Goal: Information Seeking & Learning: Learn about a topic

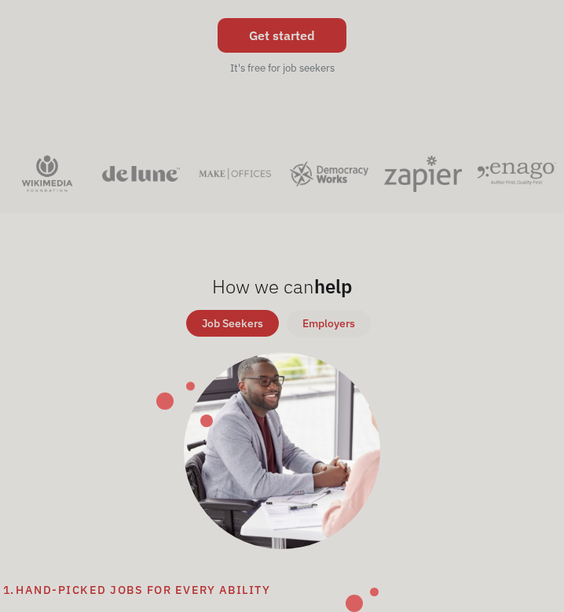
scroll to position [354, 0]
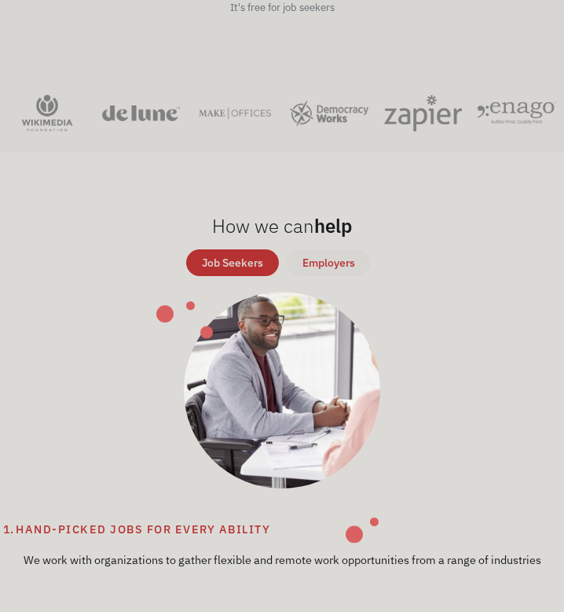
click at [230, 257] on div "Job Seekers" at bounding box center [232, 262] width 61 height 19
click at [232, 263] on div "Job Seekers" at bounding box center [232, 262] width 61 height 19
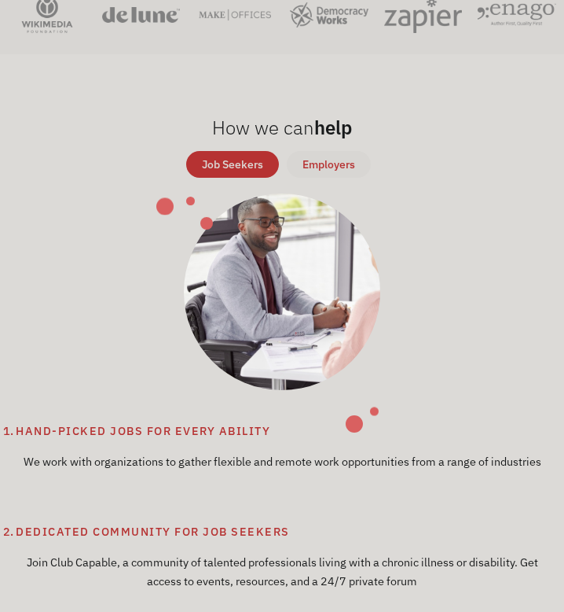
scroll to position [0, 0]
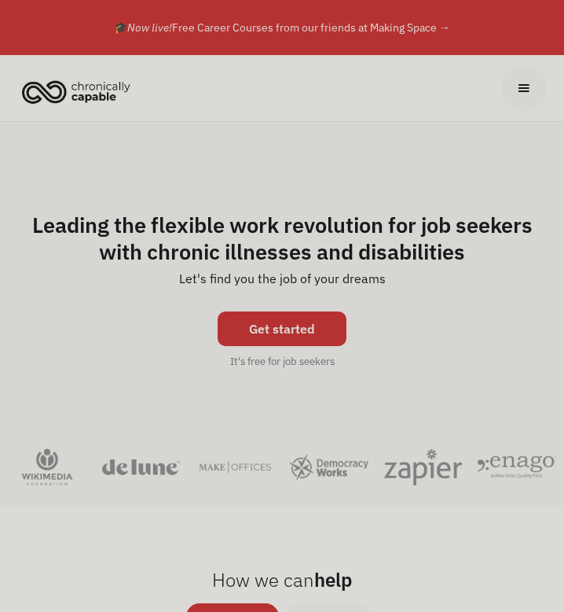
click at [86, 98] on img "home" at bounding box center [76, 91] width 118 height 35
click at [525, 90] on div "menu" at bounding box center [524, 87] width 17 height 17
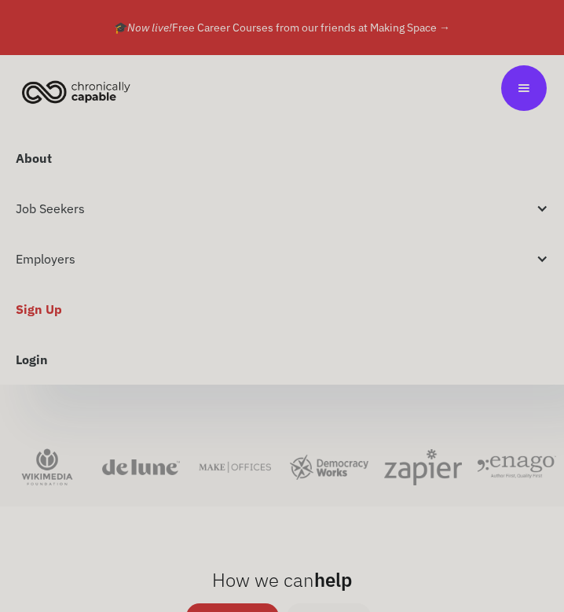
click at [34, 357] on link "Login" at bounding box center [282, 359] width 564 height 50
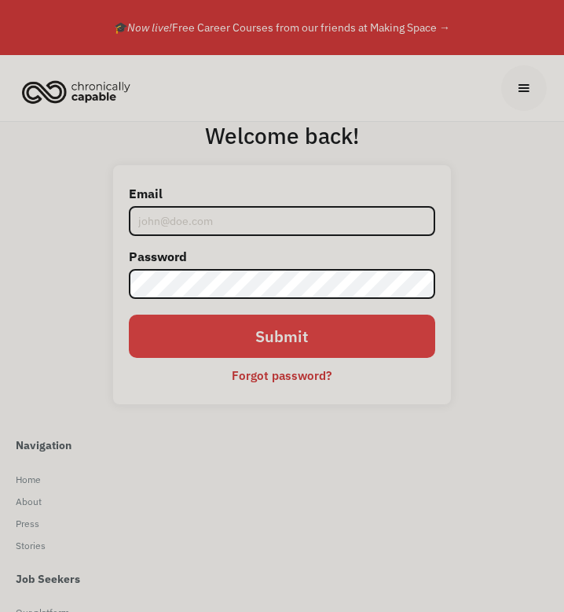
type input "katylanham4@gmail.com"
click at [201, 336] on input "Submit" at bounding box center [282, 335] width 307 height 43
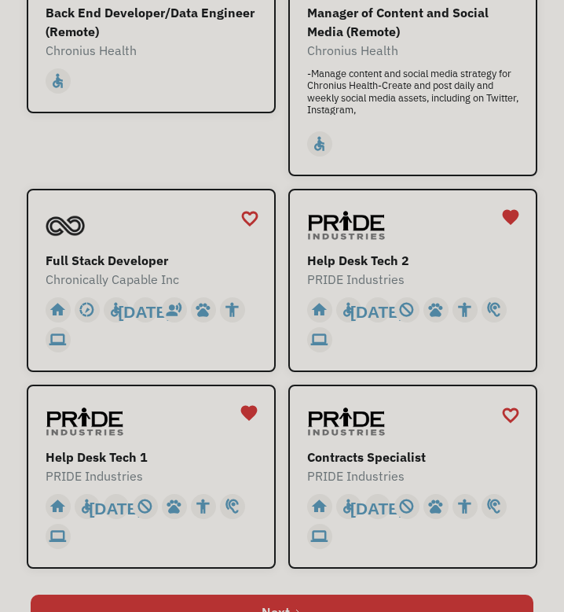
scroll to position [924, 0]
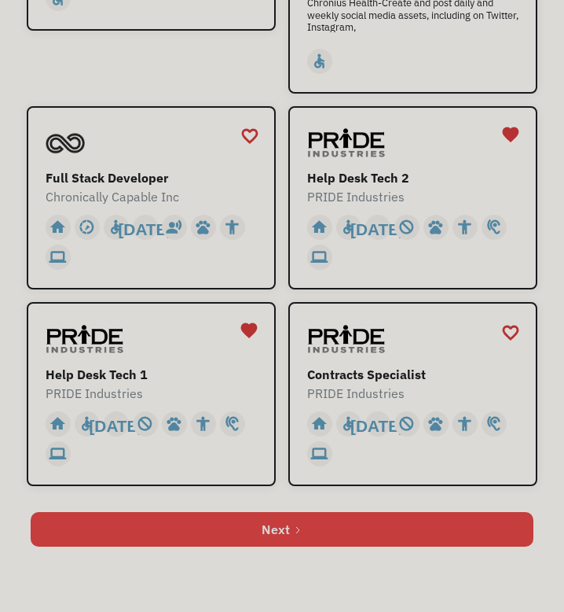
click at [79, 538] on link "Next" at bounding box center [282, 529] width 502 height 35
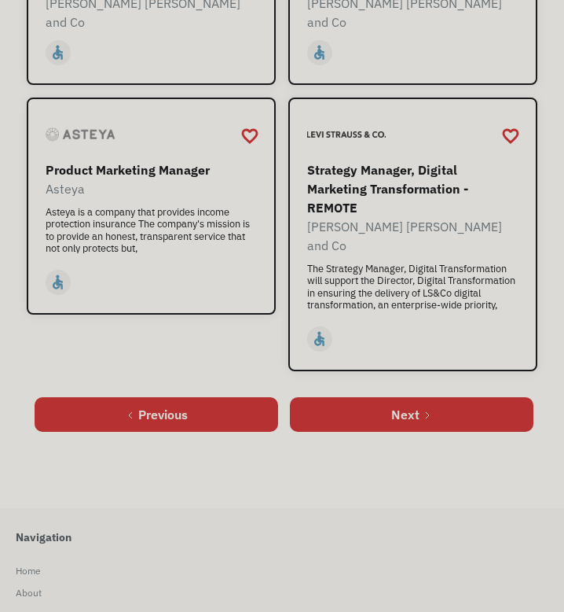
scroll to position [1164, 0]
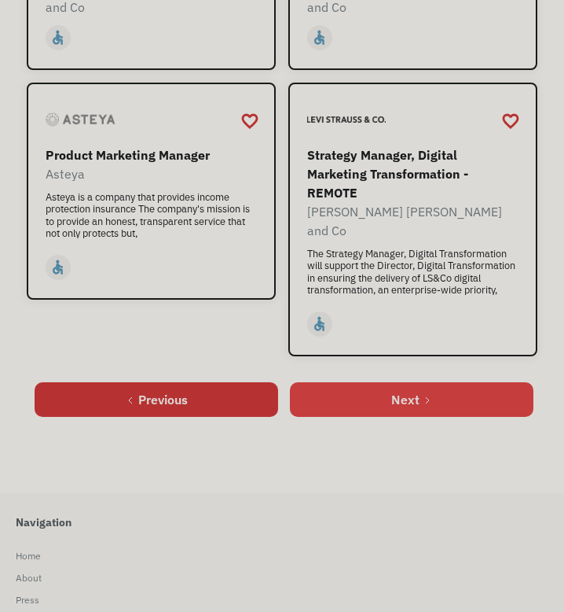
click at [336, 382] on link "Next" at bounding box center [412, 399] width 244 height 35
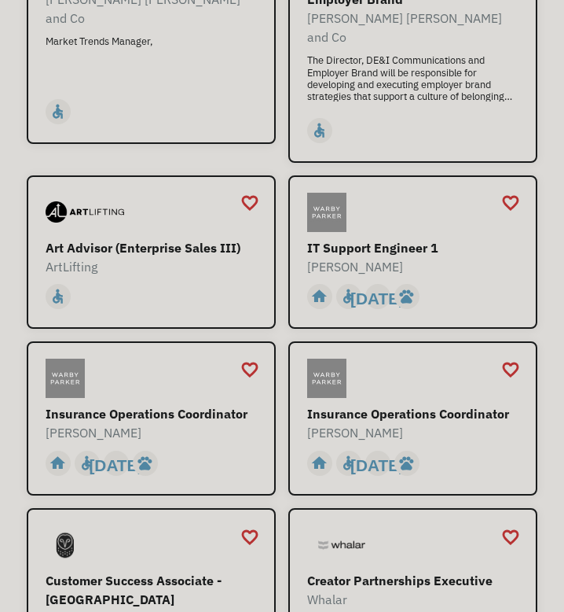
scroll to position [377, 0]
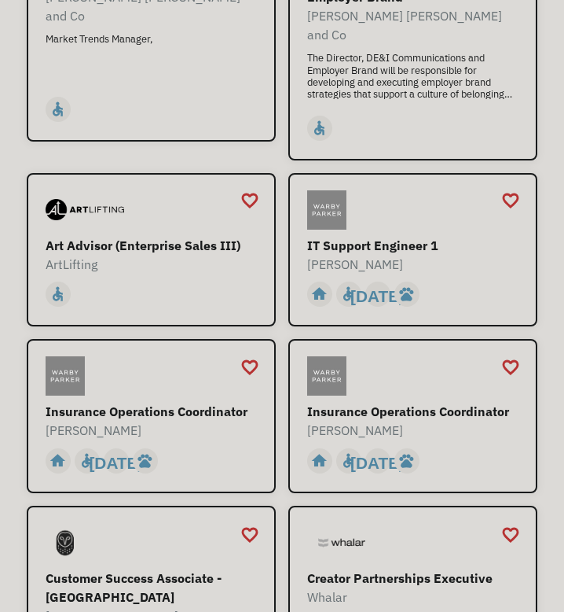
click at [21, 303] on div "Open job positions You have X liked items Search search Filter by category Admi…" at bounding box center [282, 425] width 542 height 1421
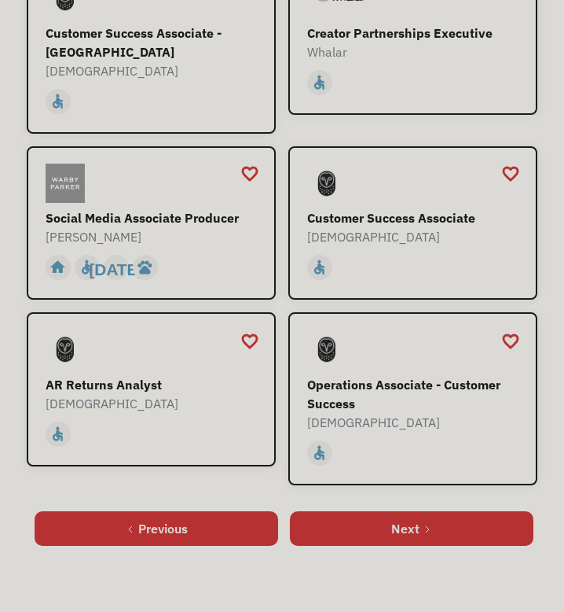
scroll to position [949, 0]
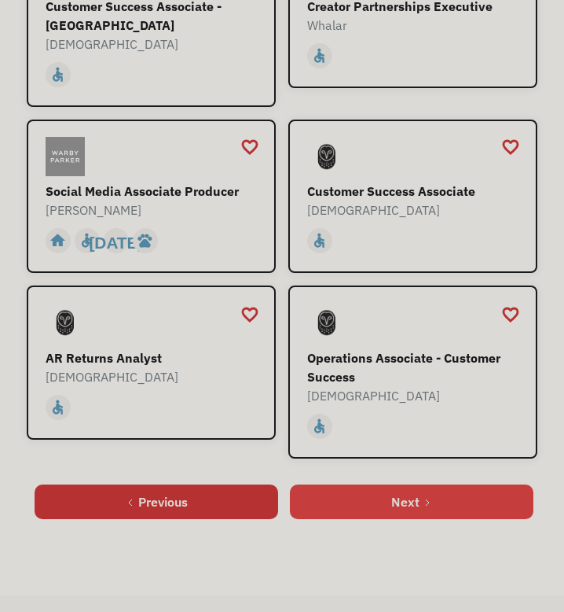
click at [367, 490] on link "Next" at bounding box center [412, 501] width 244 height 35
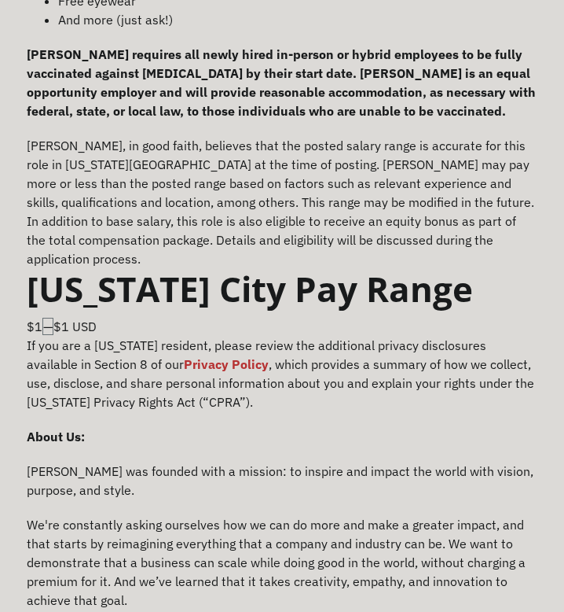
scroll to position [1886, 0]
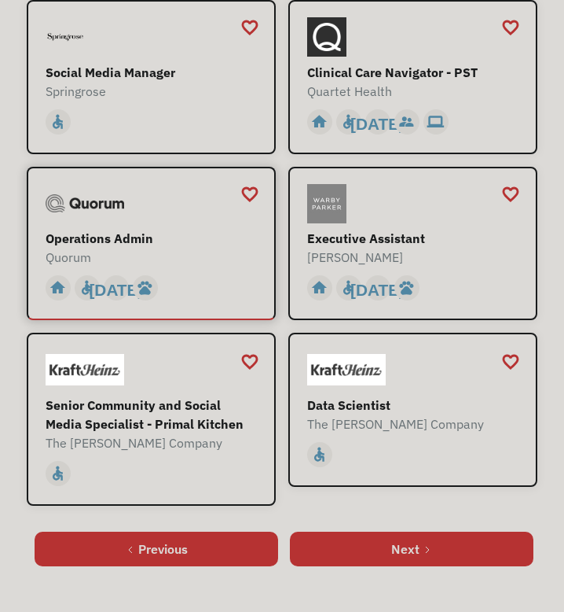
scroll to position [824, 0]
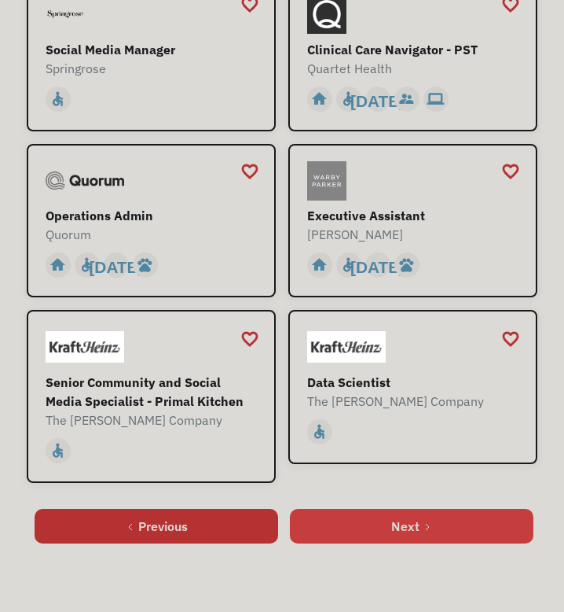
click at [353, 532] on link "Next" at bounding box center [412, 526] width 244 height 35
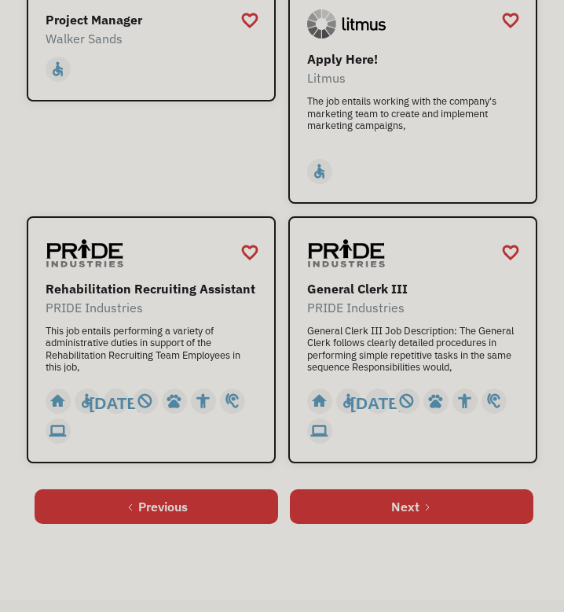
scroll to position [1111, 0]
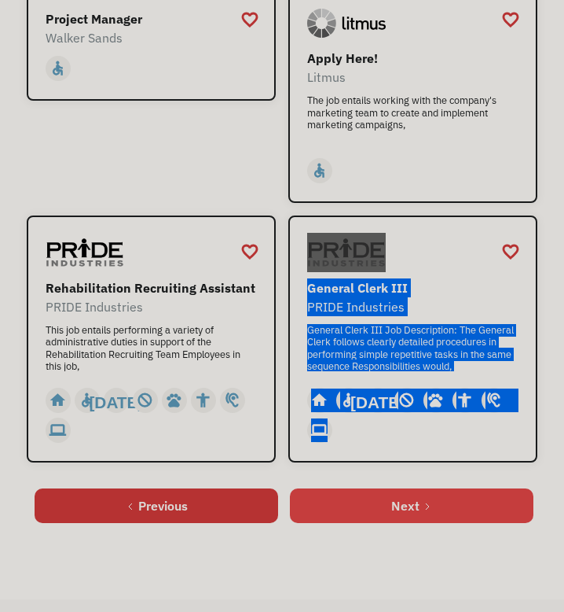
click at [348, 509] on link "Next" at bounding box center [412, 505] width 244 height 35
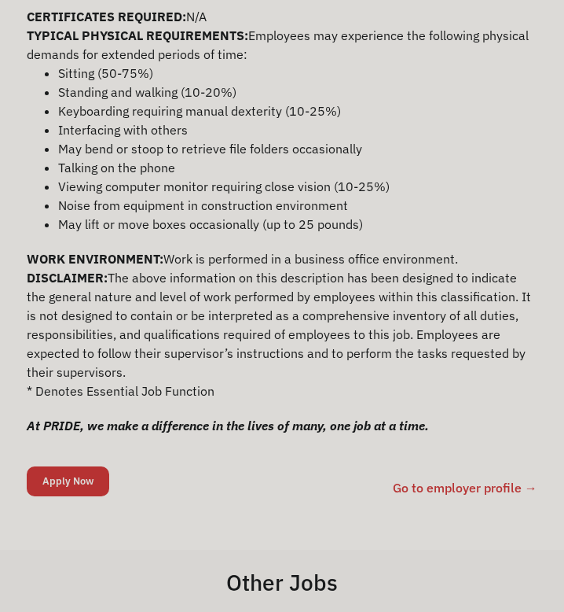
scroll to position [1153, 0]
